Goal: Consume media (video, audio)

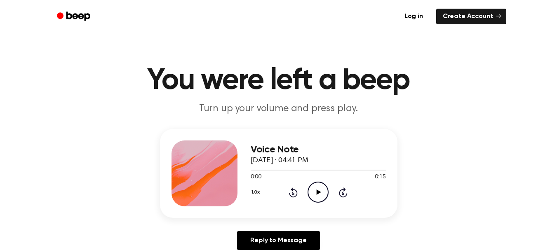
click at [311, 185] on circle at bounding box center [318, 192] width 20 height 20
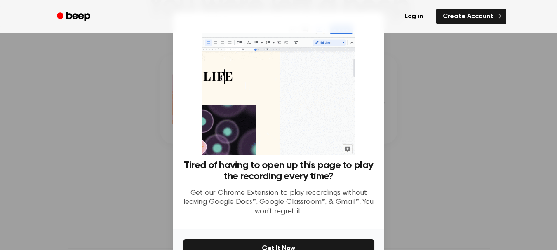
scroll to position [75, 0]
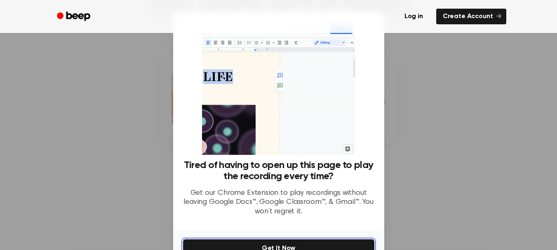
drag, startPoint x: 334, startPoint y: 242, endPoint x: 427, endPoint y: 219, distance: 95.6
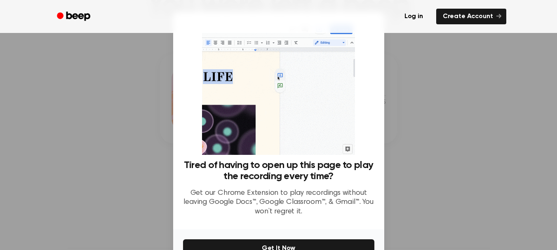
drag, startPoint x: 427, startPoint y: 219, endPoint x: 411, endPoint y: 133, distance: 87.5
drag, startPoint x: 411, startPoint y: 133, endPoint x: 445, endPoint y: 180, distance: 58.4
click at [445, 180] on div at bounding box center [278, 125] width 557 height 250
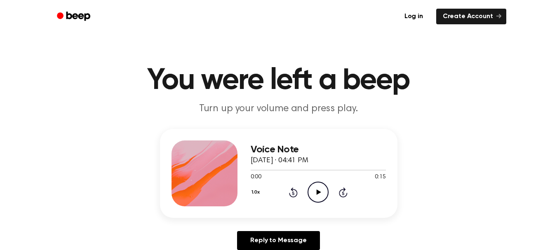
click at [317, 200] on icon "Play Audio" at bounding box center [317, 192] width 21 height 21
